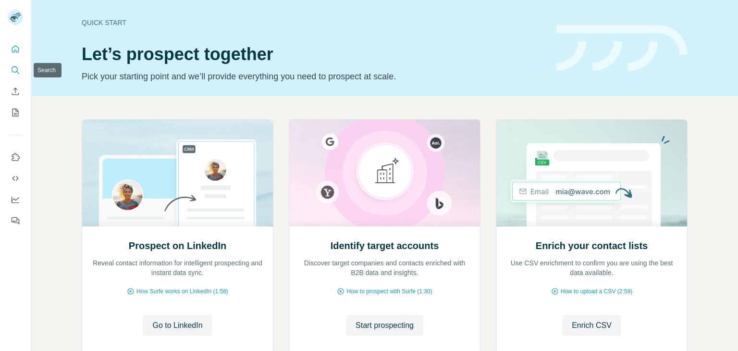
click at [17, 64] on button "Search" at bounding box center [15, 70] width 15 height 17
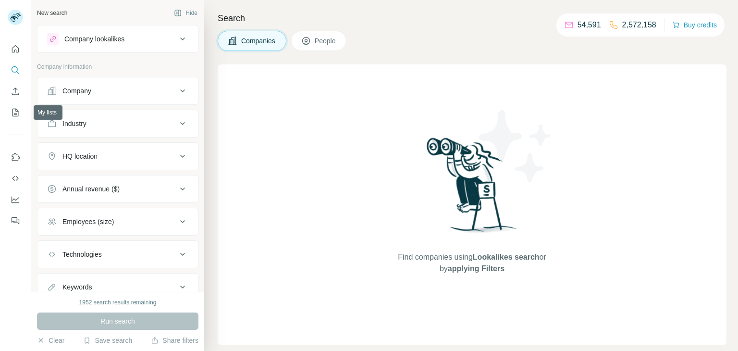
click at [143, 90] on div "Company" at bounding box center [112, 91] width 130 height 10
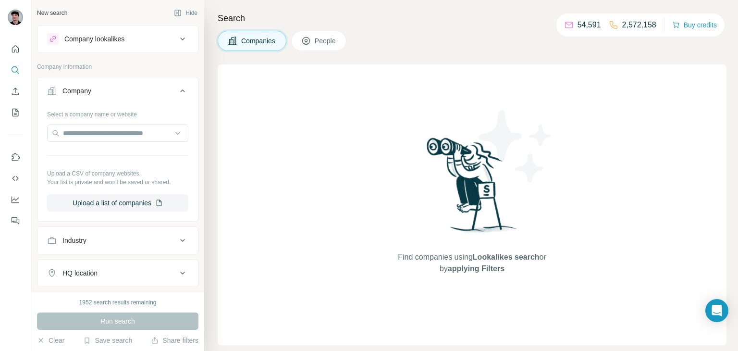
click at [179, 86] on icon at bounding box center [183, 91] width 12 height 12
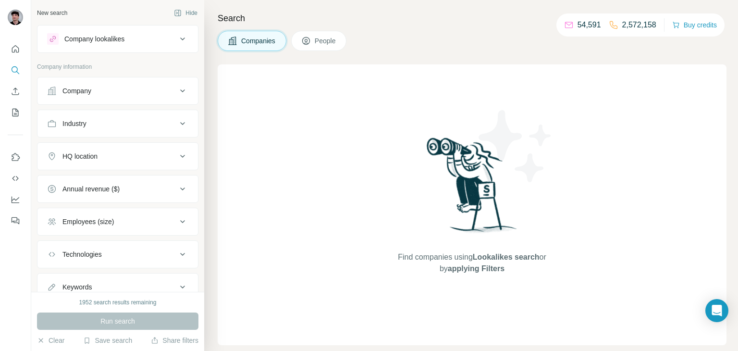
click at [179, 86] on icon at bounding box center [183, 91] width 12 height 12
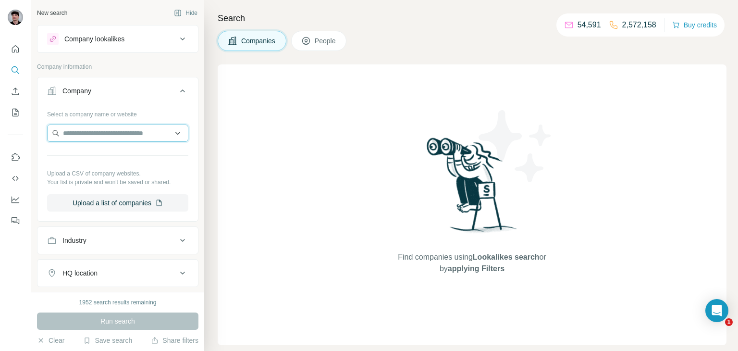
click at [181, 129] on input "text" at bounding box center [117, 132] width 141 height 17
paste input "**********"
type input "**********"
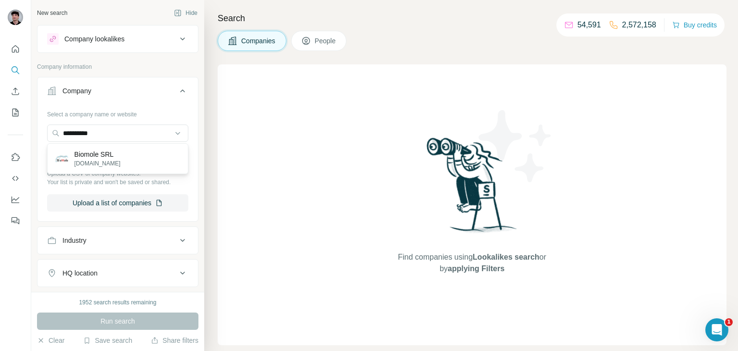
click at [141, 161] on div "Biomole SRL biomole.it" at bounding box center [117, 159] width 136 height 26
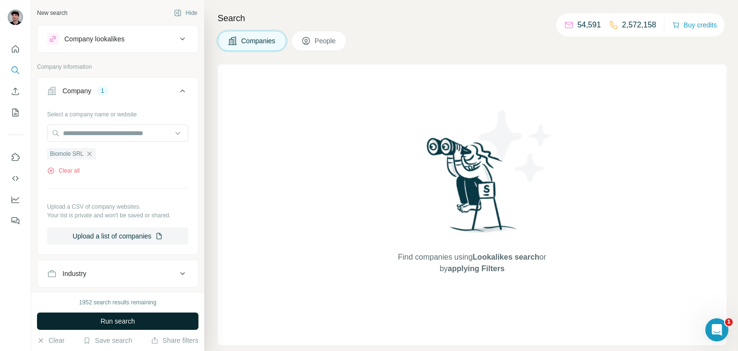
click at [113, 328] on button "Run search" at bounding box center [117, 320] width 161 height 17
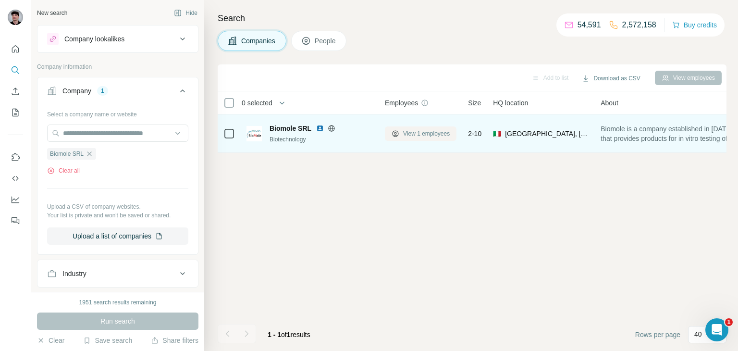
click at [419, 130] on span "View 1 employees" at bounding box center [426, 133] width 47 height 9
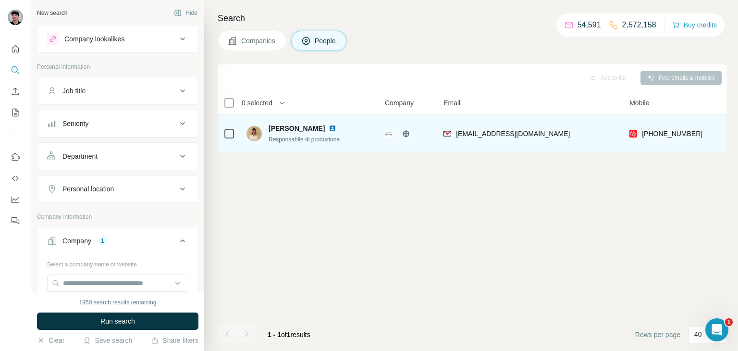
drag, startPoint x: 319, startPoint y: 127, endPoint x: 267, endPoint y: 127, distance: 51.4
click at [267, 127] on div "Maddalena Dini Responsabile di produzione" at bounding box center [297, 133] width 101 height 20
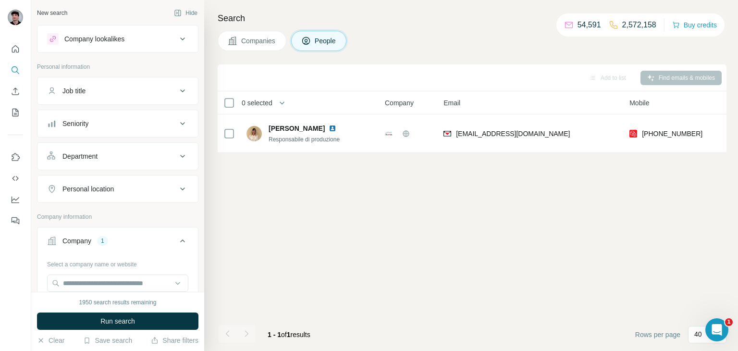
copy span "Maddalena Dini"
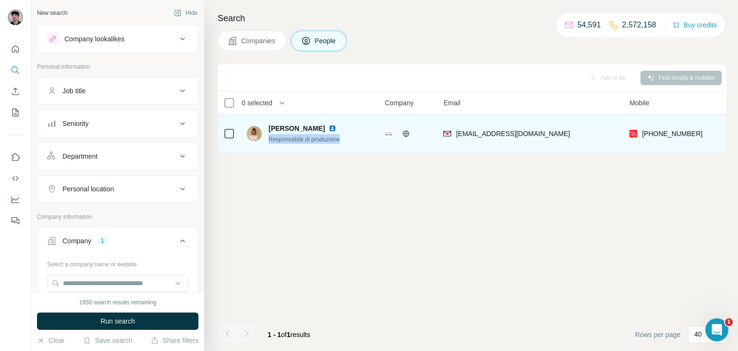
drag, startPoint x: 269, startPoint y: 140, endPoint x: 346, endPoint y: 140, distance: 77.4
click at [346, 140] on div "Maddalena Dini Responsabile di produzione" at bounding box center [311, 133] width 128 height 26
copy span "Responsabile di produzione"
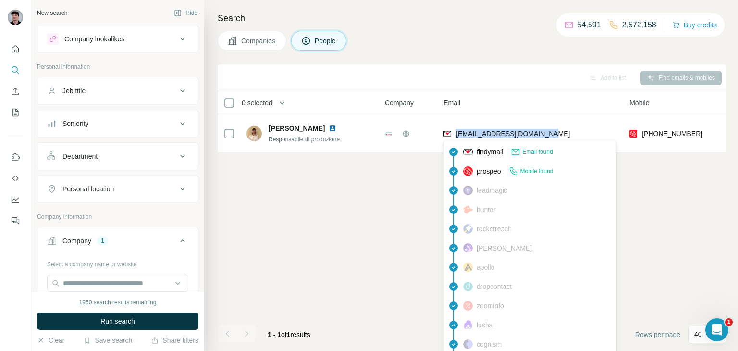
drag, startPoint x: 556, startPoint y: 134, endPoint x: 512, endPoint y: 164, distance: 52.9
click at [458, 135] on div "maddalena.dini@biomole.it" at bounding box center [531, 133] width 174 height 26
copy span "maddalena.dini@biomole.it"
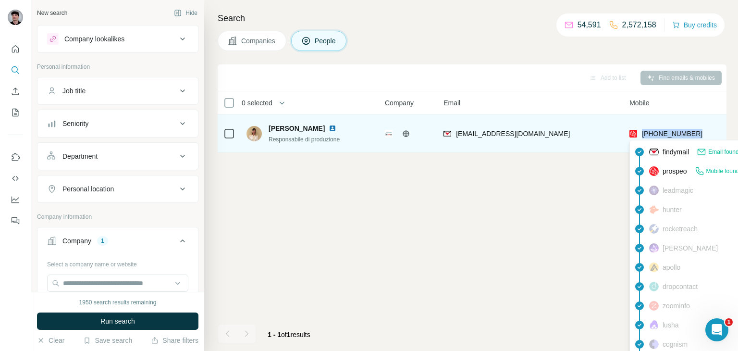
drag, startPoint x: 712, startPoint y: 136, endPoint x: 642, endPoint y: 134, distance: 69.7
click at [642, 134] on div "+393482952630" at bounding box center [686, 133] width 114 height 26
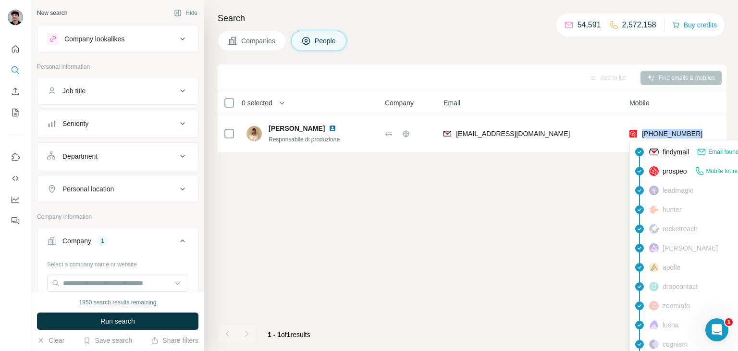
copy span "+393482952630"
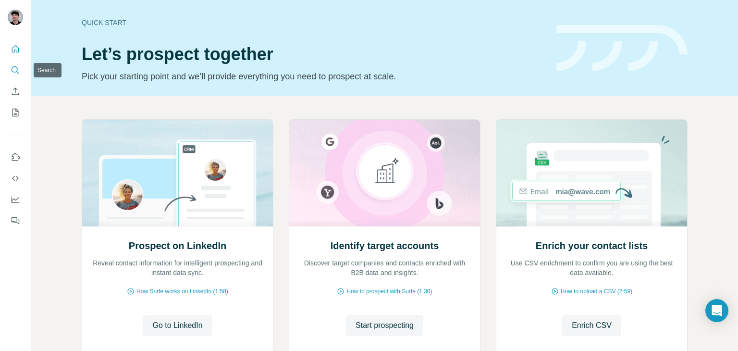
click at [21, 69] on button "Search" at bounding box center [15, 70] width 15 height 17
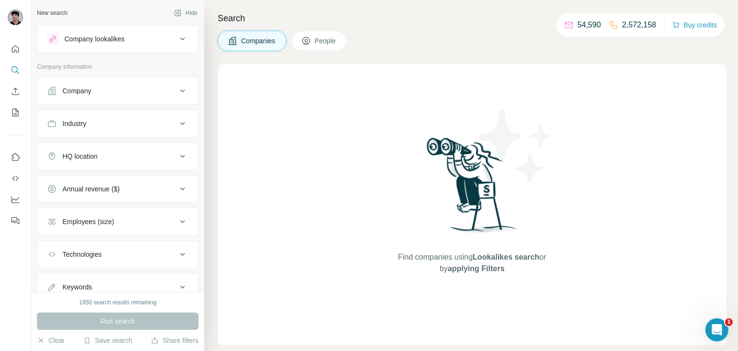
click at [165, 94] on div "Company" at bounding box center [112, 91] width 130 height 10
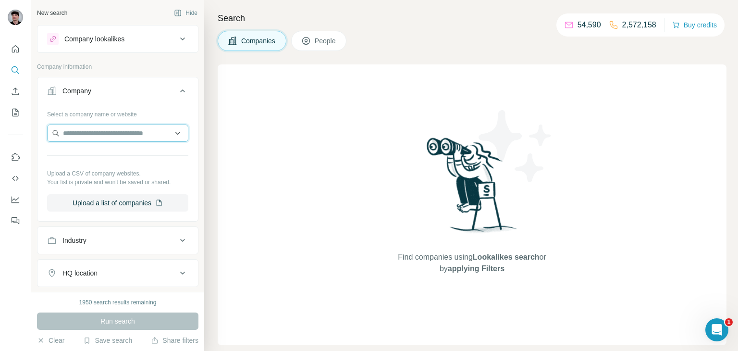
click at [140, 131] on input "text" at bounding box center [117, 132] width 141 height 17
paste input "********"
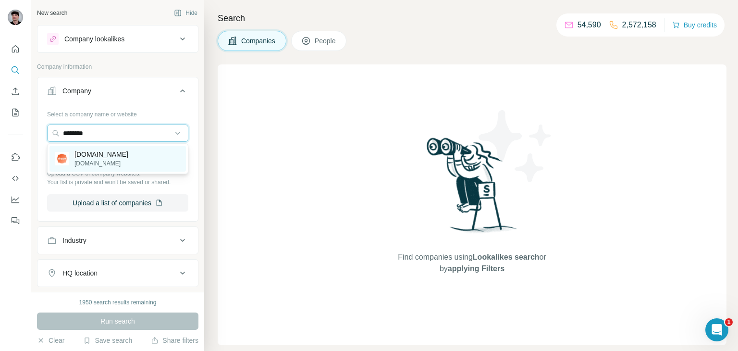
type input "********"
click at [119, 160] on div "drype.it drype.it" at bounding box center [117, 159] width 136 height 26
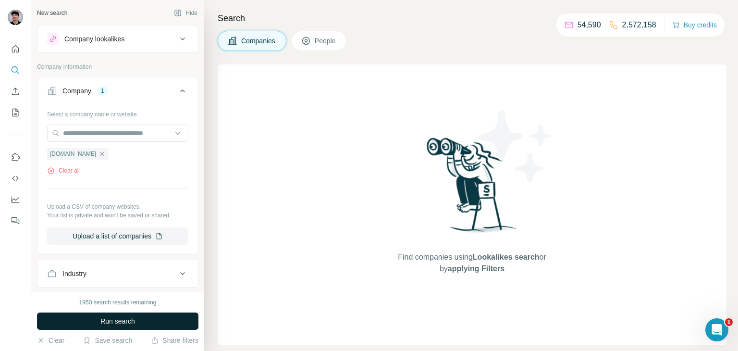
click at [163, 326] on button "Run search" at bounding box center [117, 320] width 161 height 17
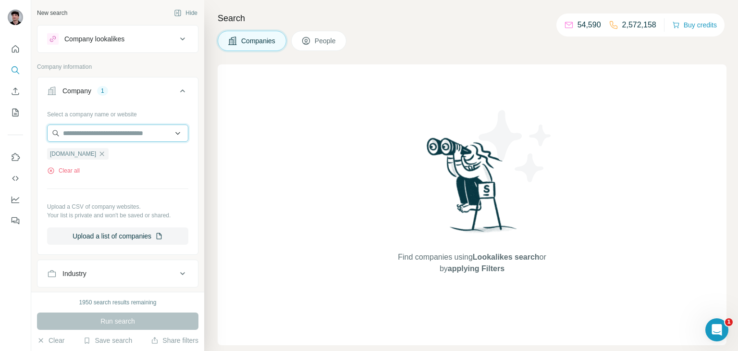
click at [104, 136] on input "text" at bounding box center [117, 132] width 141 height 17
drag, startPoint x: 148, startPoint y: 134, endPoint x: 0, endPoint y: 137, distance: 148.0
click at [0, 137] on div "**********" at bounding box center [369, 175] width 738 height 351
paste input "**********"
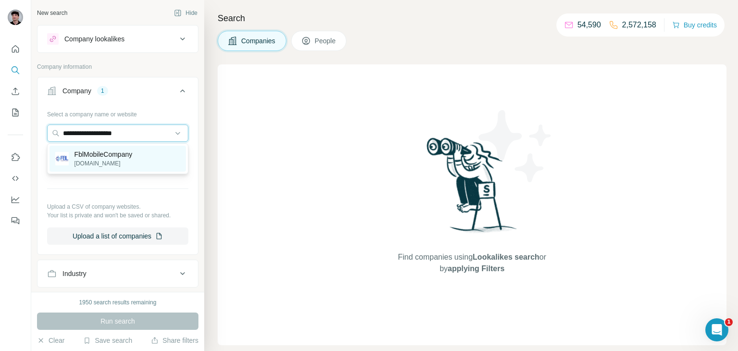
type input "**********"
click at [129, 159] on p "fblmobilecompany.com" at bounding box center [103, 163] width 58 height 9
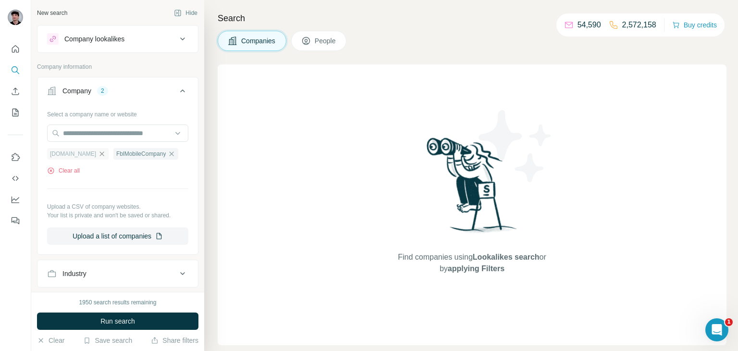
click at [98, 155] on icon "button" at bounding box center [102, 154] width 8 height 8
click at [136, 319] on button "Run search" at bounding box center [117, 320] width 161 height 17
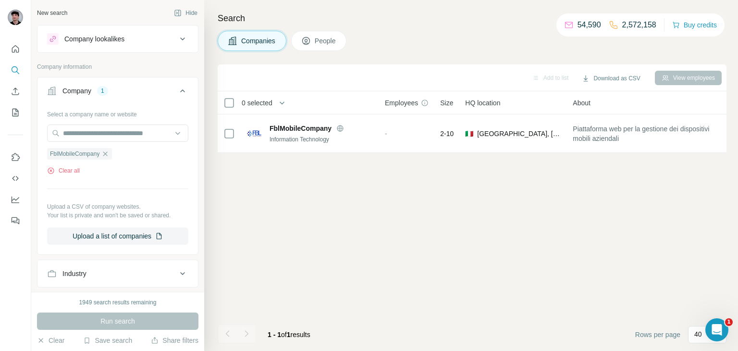
click at [333, 39] on span "People" at bounding box center [326, 41] width 22 height 10
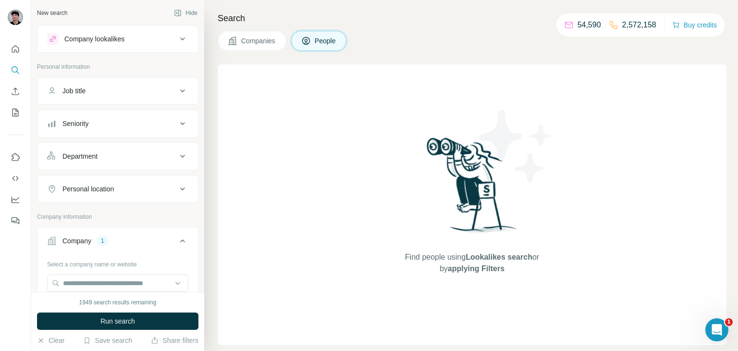
click at [262, 47] on button "Companies" at bounding box center [252, 41] width 69 height 20
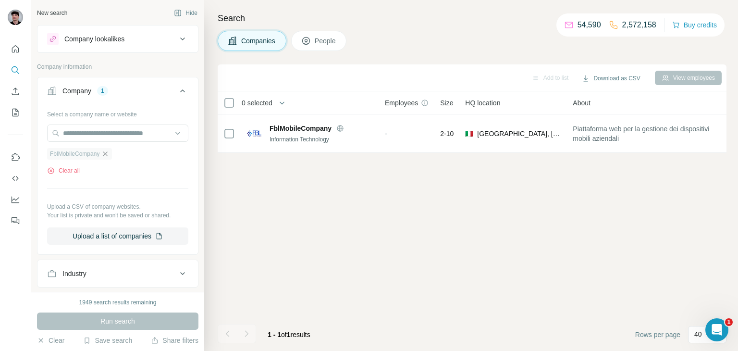
click at [109, 155] on icon "button" at bounding box center [105, 154] width 8 height 8
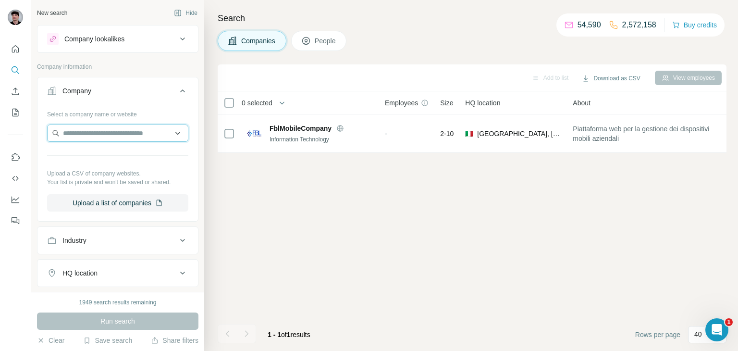
click at [107, 136] on input "text" at bounding box center [117, 132] width 141 height 17
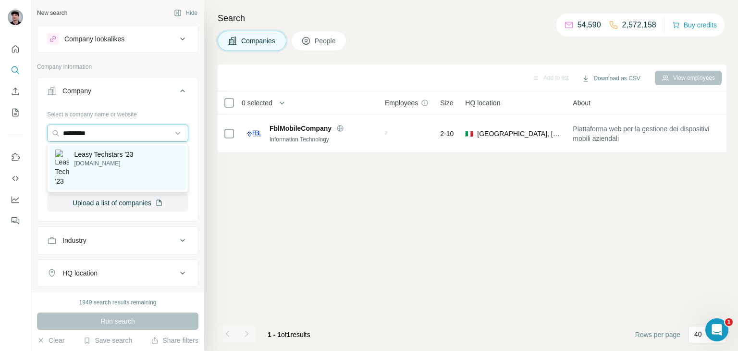
type input "*********"
click at [111, 160] on p "[DOMAIN_NAME]" at bounding box center [103, 163] width 59 height 9
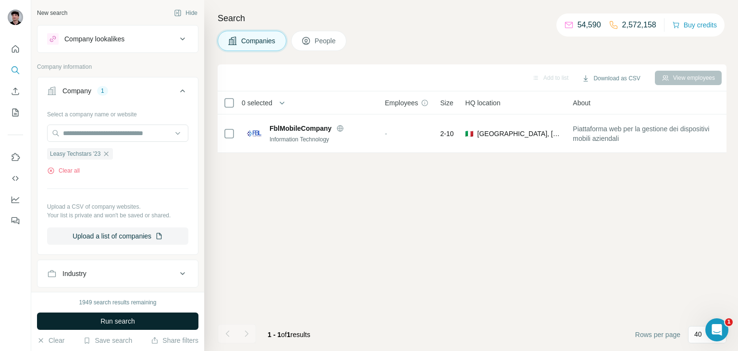
click at [145, 323] on button "Run search" at bounding box center [117, 320] width 161 height 17
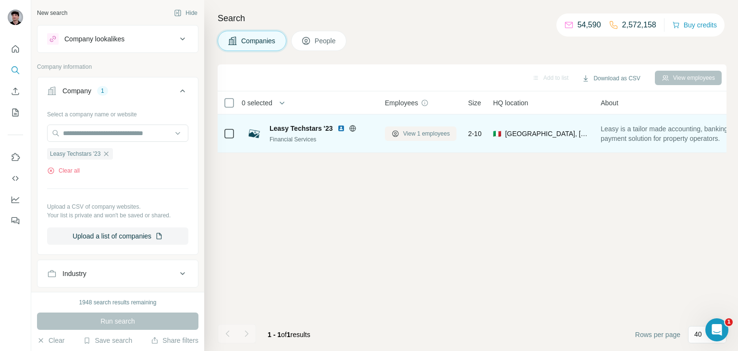
click at [421, 132] on span "View 1 employees" at bounding box center [426, 133] width 47 height 9
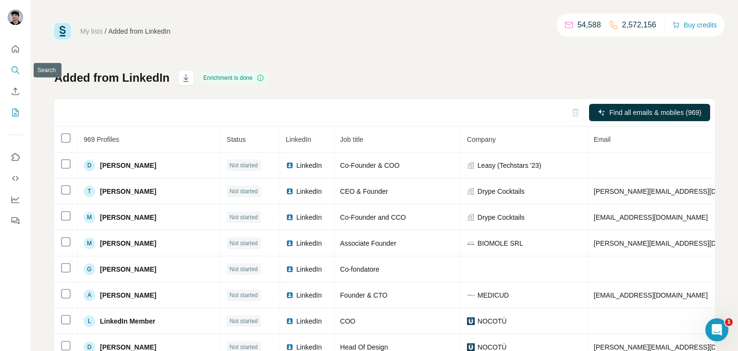
click at [16, 69] on icon "Search" at bounding box center [16, 70] width 10 height 10
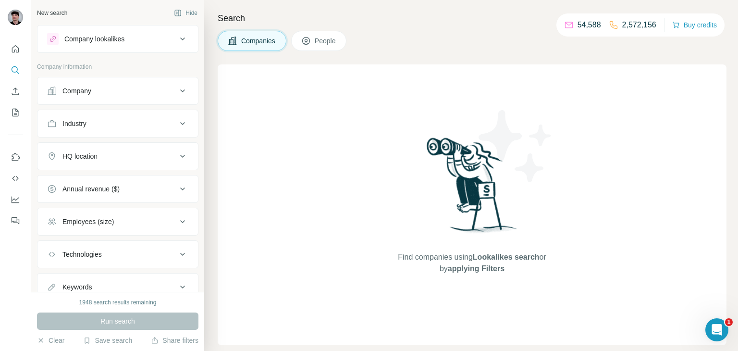
click at [177, 91] on icon at bounding box center [183, 91] width 12 height 12
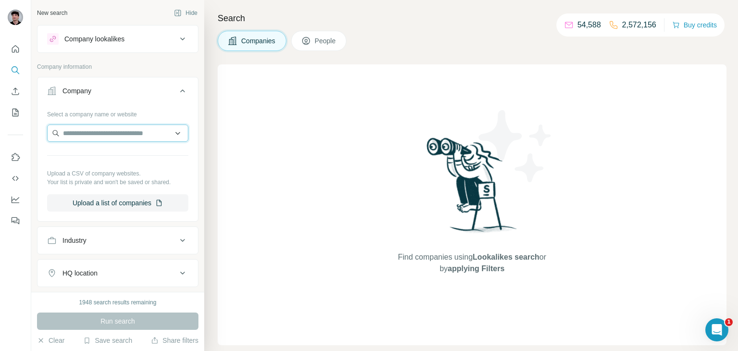
click at [144, 131] on input "text" at bounding box center [117, 132] width 141 height 17
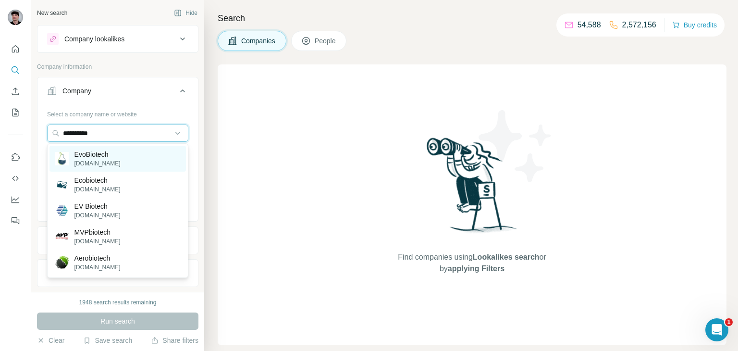
type input "**********"
click at [97, 153] on p "EvoBiotech" at bounding box center [97, 154] width 46 height 10
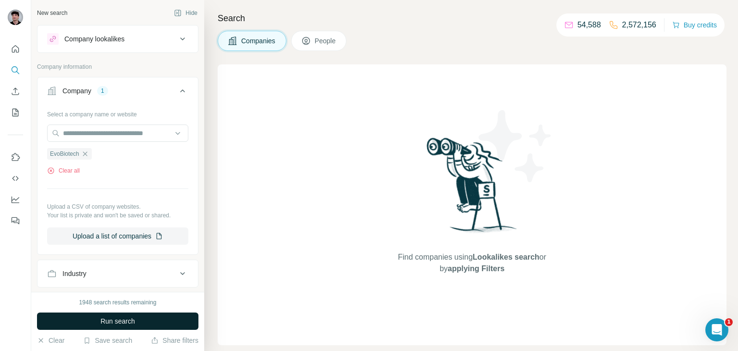
click at [109, 319] on span "Run search" at bounding box center [117, 321] width 35 height 10
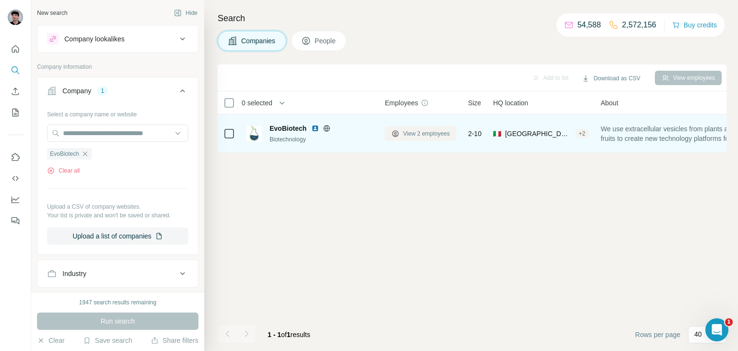
click at [415, 132] on span "View 2 employees" at bounding box center [426, 133] width 47 height 9
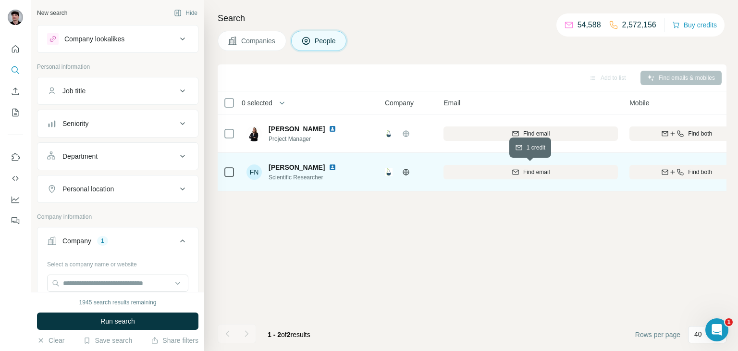
click at [544, 170] on span "Find email" at bounding box center [536, 172] width 26 height 9
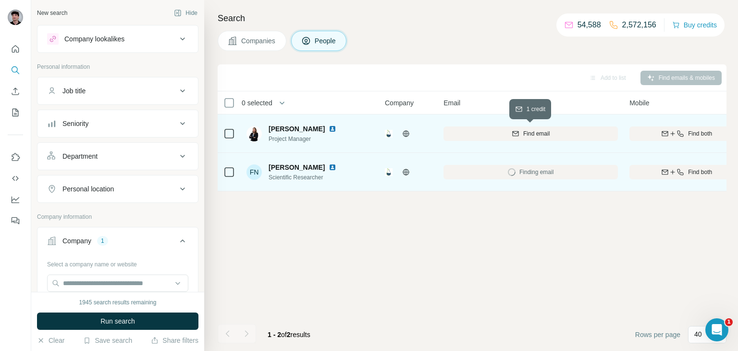
click at [585, 137] on button "Find email" at bounding box center [531, 133] width 174 height 14
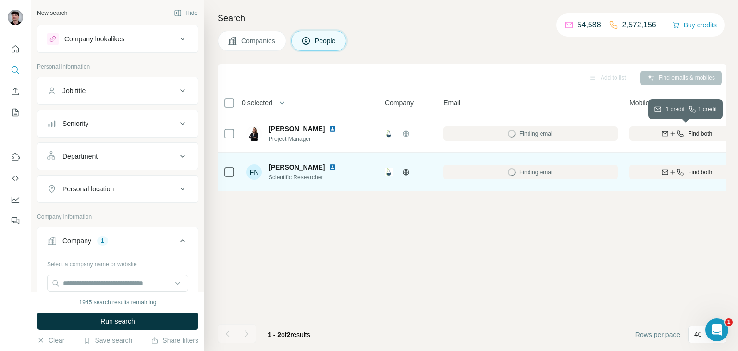
drag, startPoint x: 670, startPoint y: 135, endPoint x: 680, endPoint y: 171, distance: 37.1
click at [670, 136] on icon "button" at bounding box center [673, 134] width 8 height 8
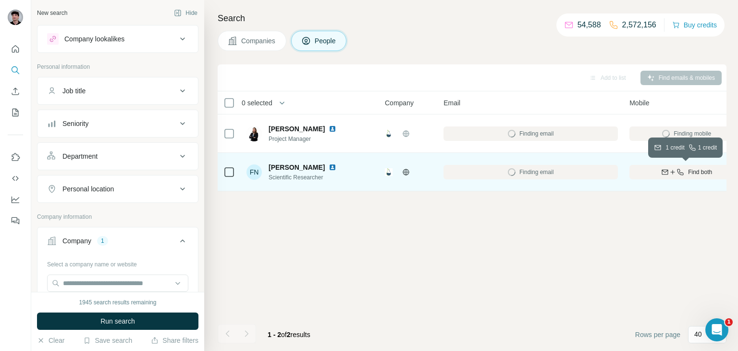
click at [680, 171] on icon "button" at bounding box center [681, 172] width 8 height 8
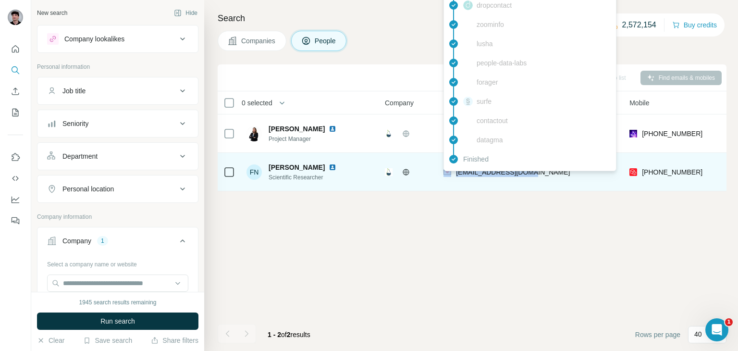
drag, startPoint x: 531, startPoint y: 178, endPoint x: 447, endPoint y: 173, distance: 84.2
click at [447, 173] on div "[EMAIL_ADDRESS][DOMAIN_NAME]" at bounding box center [531, 172] width 174 height 26
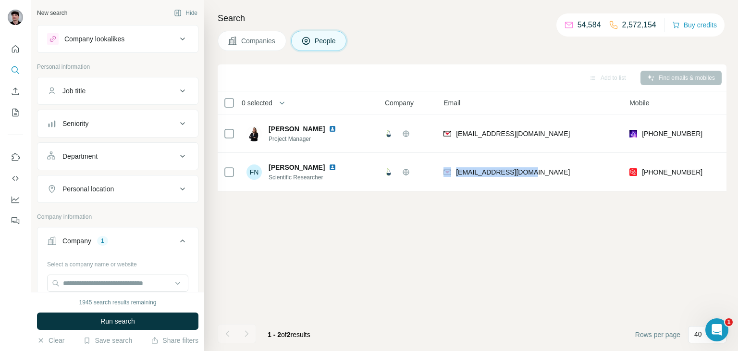
copy div "[EMAIL_ADDRESS][DOMAIN_NAME]"
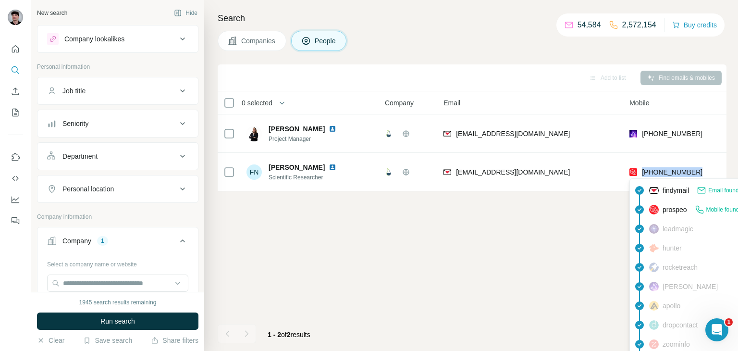
drag, startPoint x: 706, startPoint y: 173, endPoint x: 640, endPoint y: 173, distance: 65.8
click at [640, 173] on div "[PHONE_NUMBER]" at bounding box center [686, 172] width 114 height 26
copy span "[PHONE_NUMBER]"
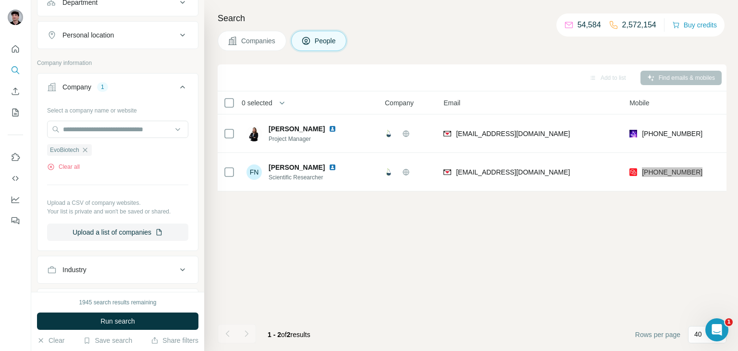
scroll to position [158, 0]
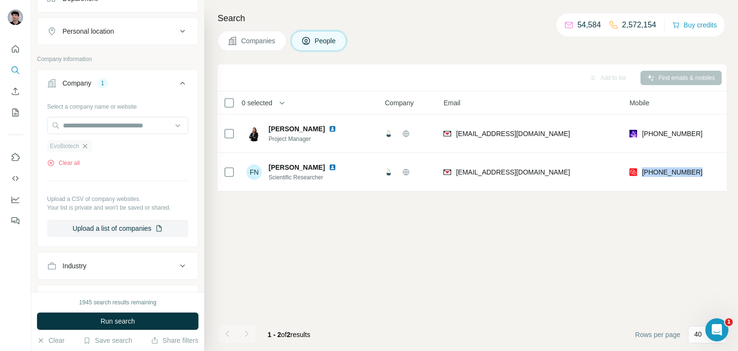
click at [89, 148] on icon "button" at bounding box center [85, 146] width 8 height 8
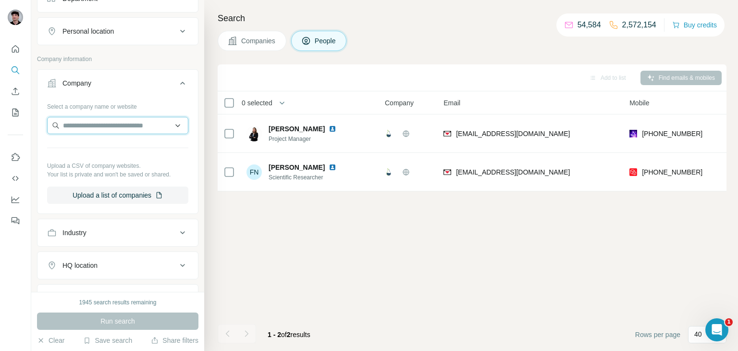
drag, startPoint x: 102, startPoint y: 132, endPoint x: 104, endPoint y: 125, distance: 7.0
click at [102, 131] on input "text" at bounding box center [117, 125] width 141 height 17
type input "**********"
click at [133, 151] on div "Biomedical Lab [DOMAIN_NAME]" at bounding box center [117, 150] width 136 height 26
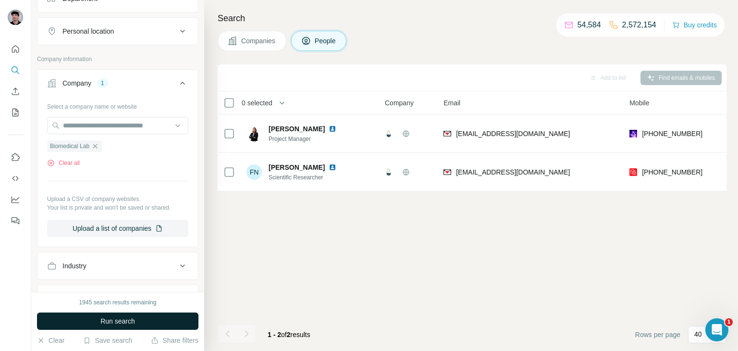
click at [122, 321] on span "Run search" at bounding box center [117, 321] width 35 height 10
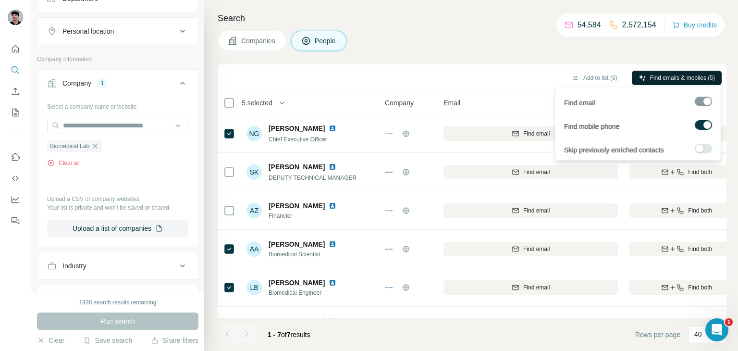
click at [667, 81] on span "Find emails & mobiles (5)" at bounding box center [682, 78] width 65 height 9
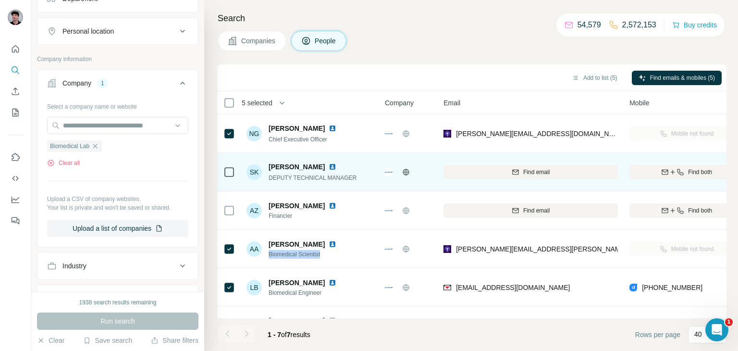
drag, startPoint x: 331, startPoint y: 253, endPoint x: 264, endPoint y: 160, distance: 115.4
click at [267, 255] on div "AA [PERSON_NAME] Biomedical Scientist" at bounding box center [297, 248] width 101 height 19
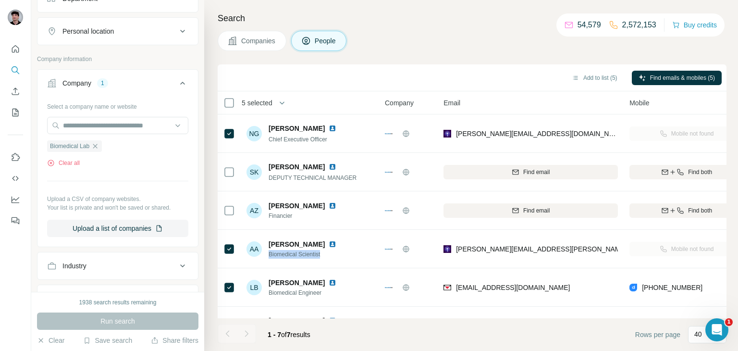
copy span "Biomedical Scientist"
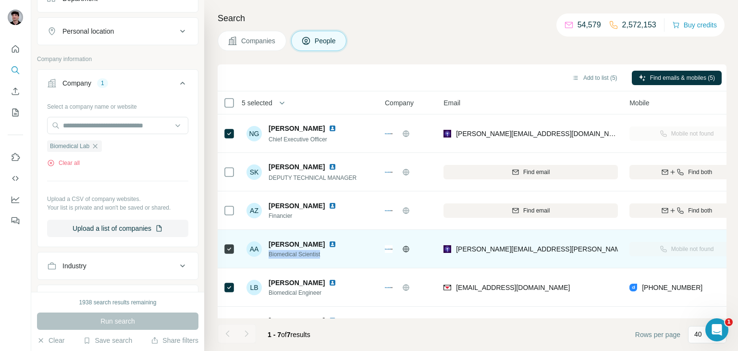
drag, startPoint x: 308, startPoint y: 243, endPoint x: 263, endPoint y: 239, distance: 44.9
click at [263, 239] on div "AA [PERSON_NAME] Biomedical Scientist" at bounding box center [297, 248] width 101 height 19
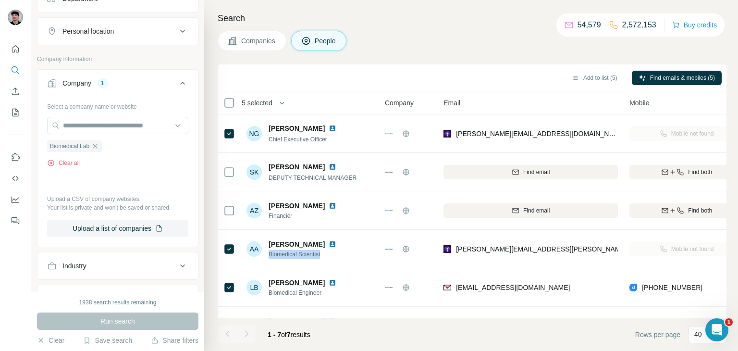
copy div "[PERSON_NAME]"
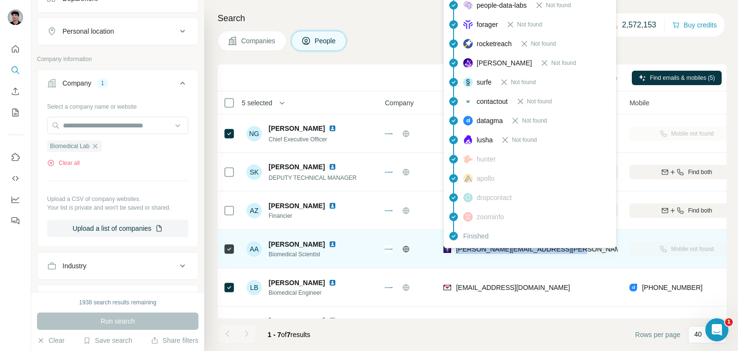
drag, startPoint x: 575, startPoint y: 252, endPoint x: 457, endPoint y: 250, distance: 118.2
click at [457, 250] on div "[PERSON_NAME][EMAIL_ADDRESS][PERSON_NAME][DOMAIN_NAME]" at bounding box center [531, 248] width 174 height 26
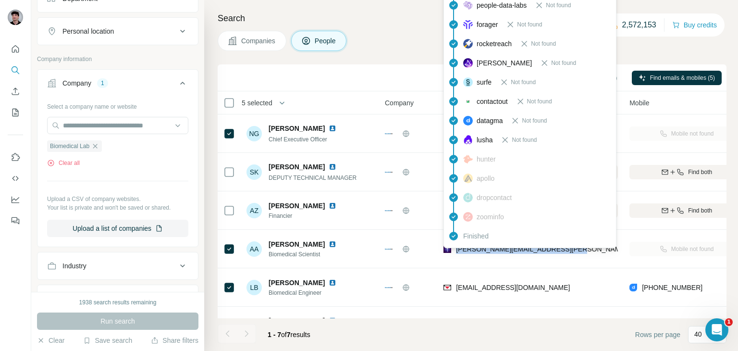
copy span "[PERSON_NAME][EMAIL_ADDRESS][PERSON_NAME][DOMAIN_NAME]"
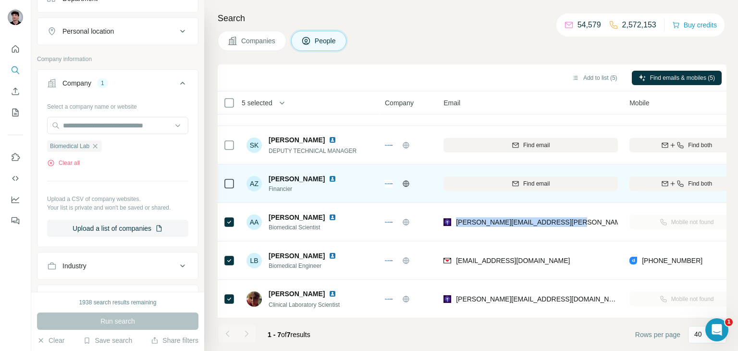
scroll to position [65, 0]
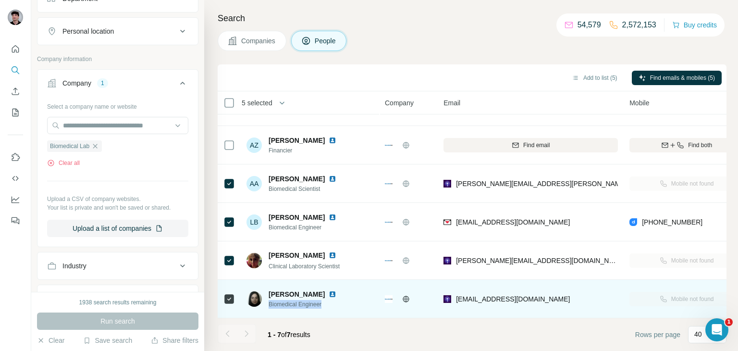
drag, startPoint x: 346, startPoint y: 307, endPoint x: 268, endPoint y: 304, distance: 78.4
click at [268, 304] on div "[PERSON_NAME] Biomedical Engineer" at bounding box center [311, 298] width 128 height 26
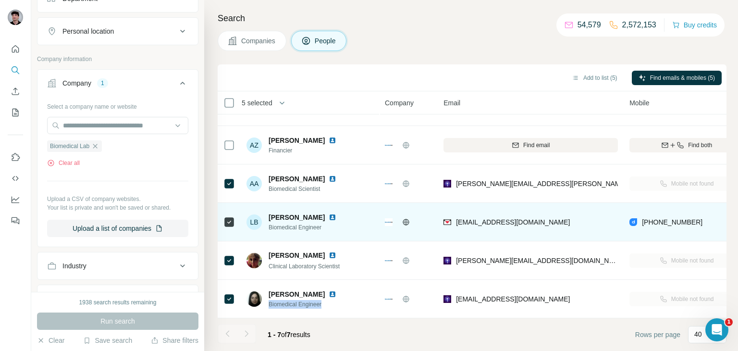
copy span "Biomedical Engineer"
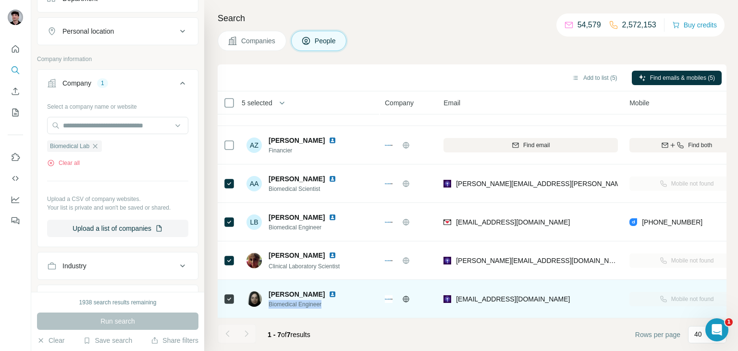
drag, startPoint x: 322, startPoint y: 295, endPoint x: 270, endPoint y: 298, distance: 52.0
click at [270, 298] on div "[PERSON_NAME]" at bounding box center [308, 294] width 79 height 10
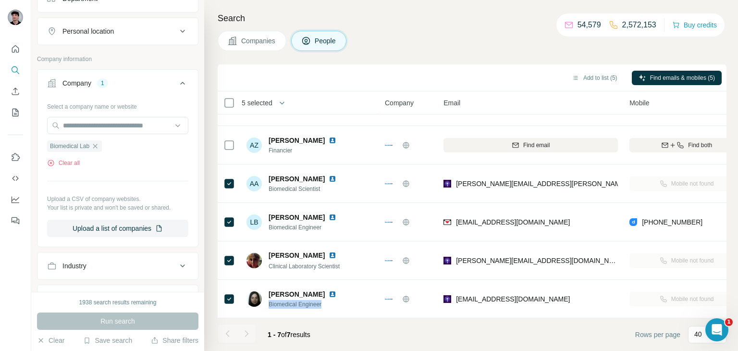
copy span "[PERSON_NAME]"
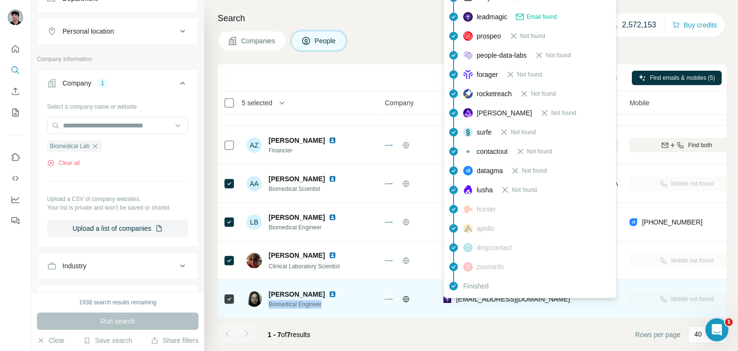
drag, startPoint x: 569, startPoint y: 295, endPoint x: 452, endPoint y: 302, distance: 117.0
click at [452, 302] on div "[EMAIL_ADDRESS][DOMAIN_NAME]" at bounding box center [531, 298] width 174 height 26
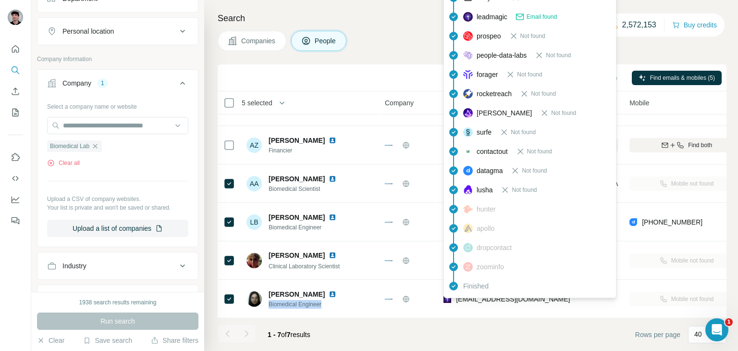
copy div "[EMAIL_ADDRESS][DOMAIN_NAME]"
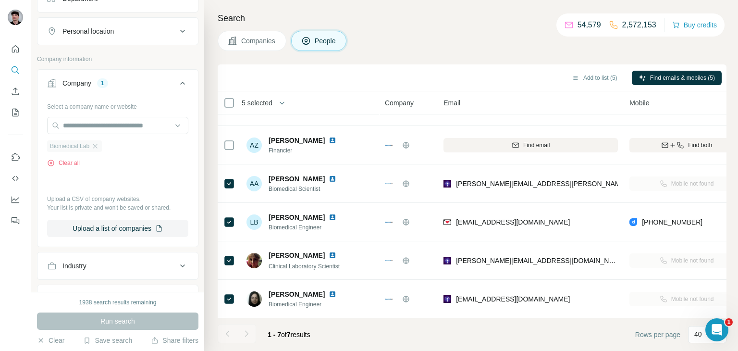
click at [101, 146] on div "Biomedical Lab" at bounding box center [74, 146] width 55 height 12
click at [110, 122] on input "text" at bounding box center [117, 125] width 141 height 17
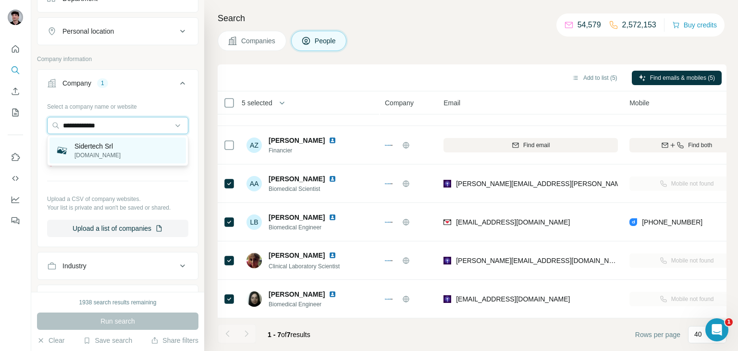
type input "**********"
click at [115, 149] on p "Sidertech Srl" at bounding box center [97, 146] width 46 height 10
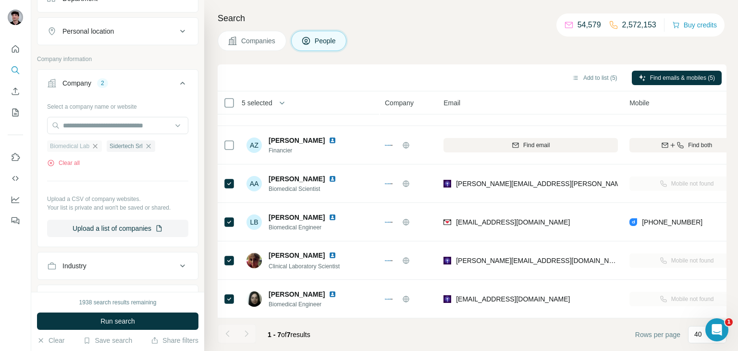
click at [99, 148] on icon "button" at bounding box center [95, 146] width 8 height 8
click at [99, 148] on ul "Sidertech Srl" at bounding box center [117, 146] width 141 height 12
click at [90, 144] on icon "button" at bounding box center [89, 146] width 8 height 8
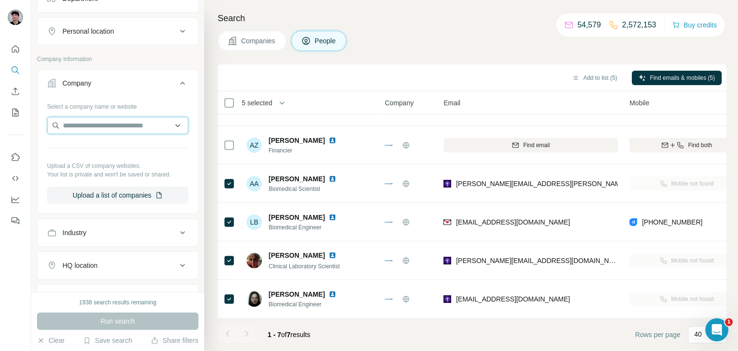
click at [98, 122] on input "text" at bounding box center [117, 125] width 141 height 17
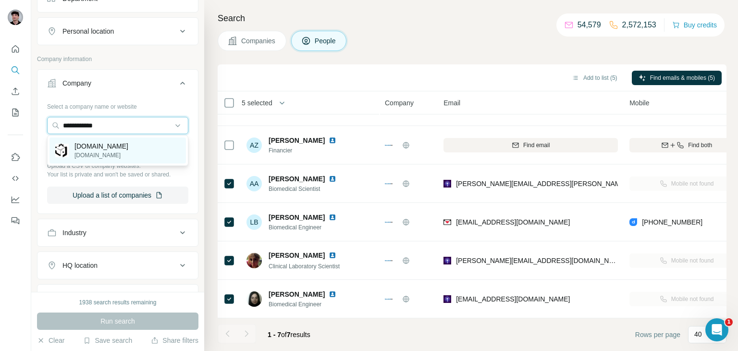
type input "**********"
click at [141, 159] on div "[DOMAIN_NAME] [DOMAIN_NAME]" at bounding box center [117, 150] width 136 height 26
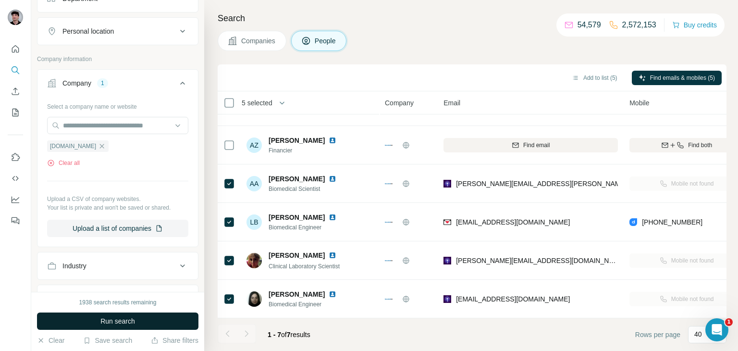
drag, startPoint x: 122, startPoint y: 308, endPoint x: 135, endPoint y: 324, distance: 20.9
click at [123, 309] on div "1938 search results remaining Run search Clear Save search Share filters" at bounding box center [117, 321] width 173 height 59
click at [135, 324] on span "Run search" at bounding box center [117, 321] width 35 height 10
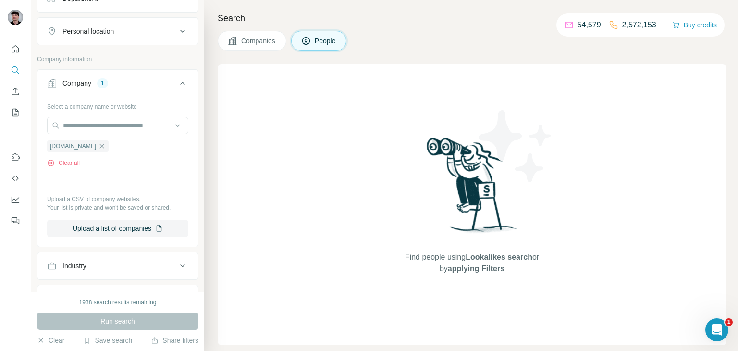
click at [239, 33] on button "Companies" at bounding box center [252, 41] width 69 height 20
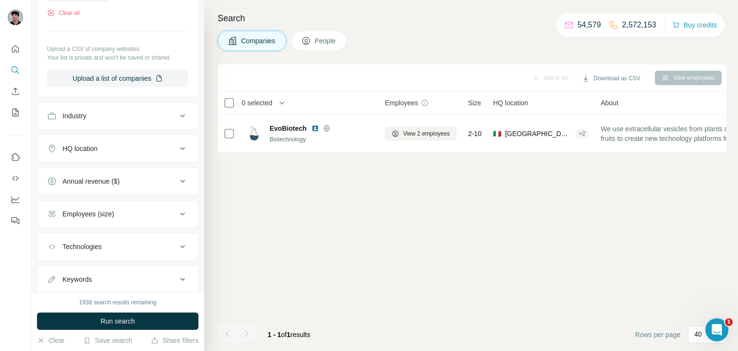
scroll to position [8, 0]
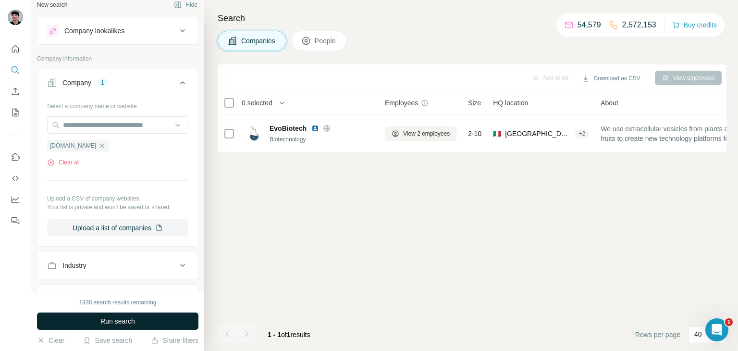
click at [110, 328] on button "Run search" at bounding box center [117, 320] width 161 height 17
